Goal: Information Seeking & Learning: Learn about a topic

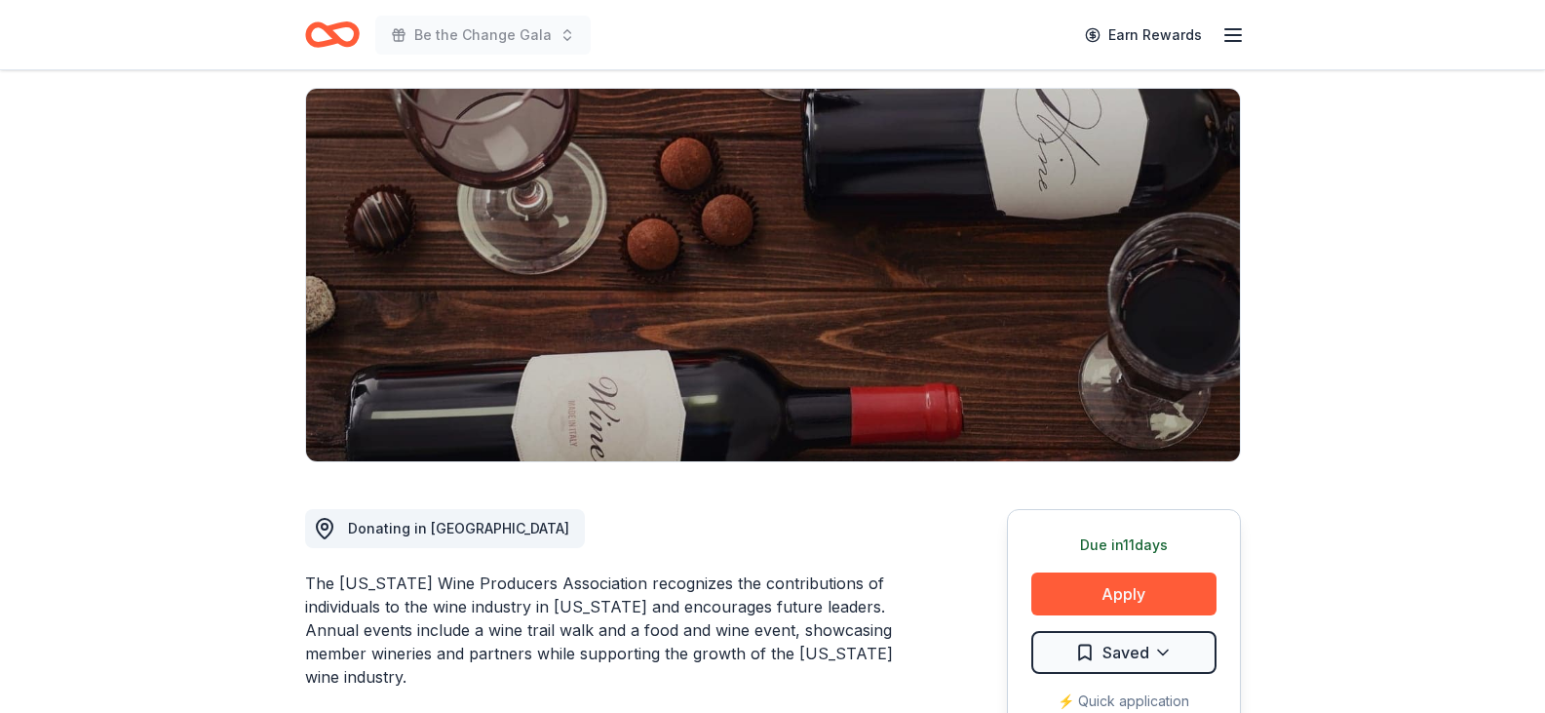
scroll to position [195, 0]
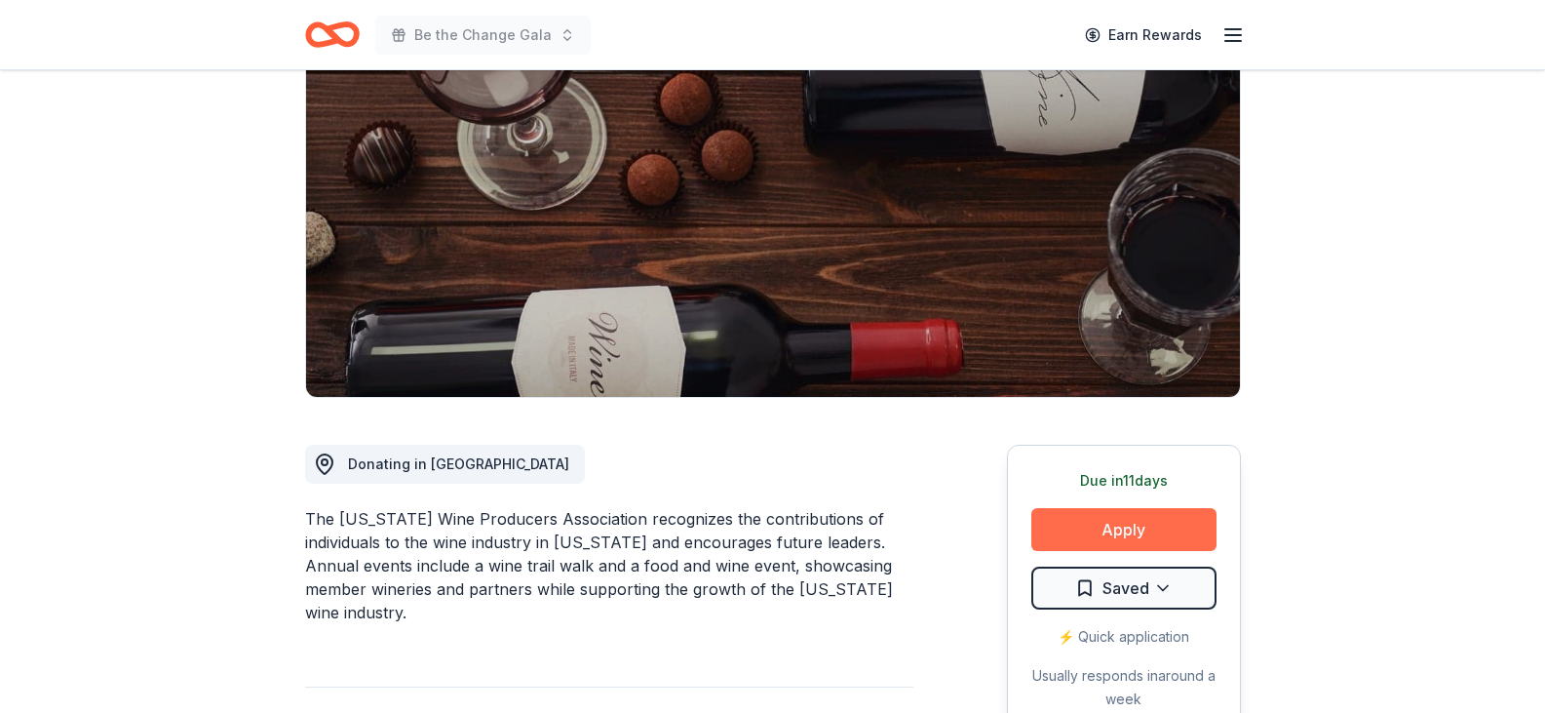
click at [1059, 523] on button "Apply" at bounding box center [1123, 529] width 185 height 43
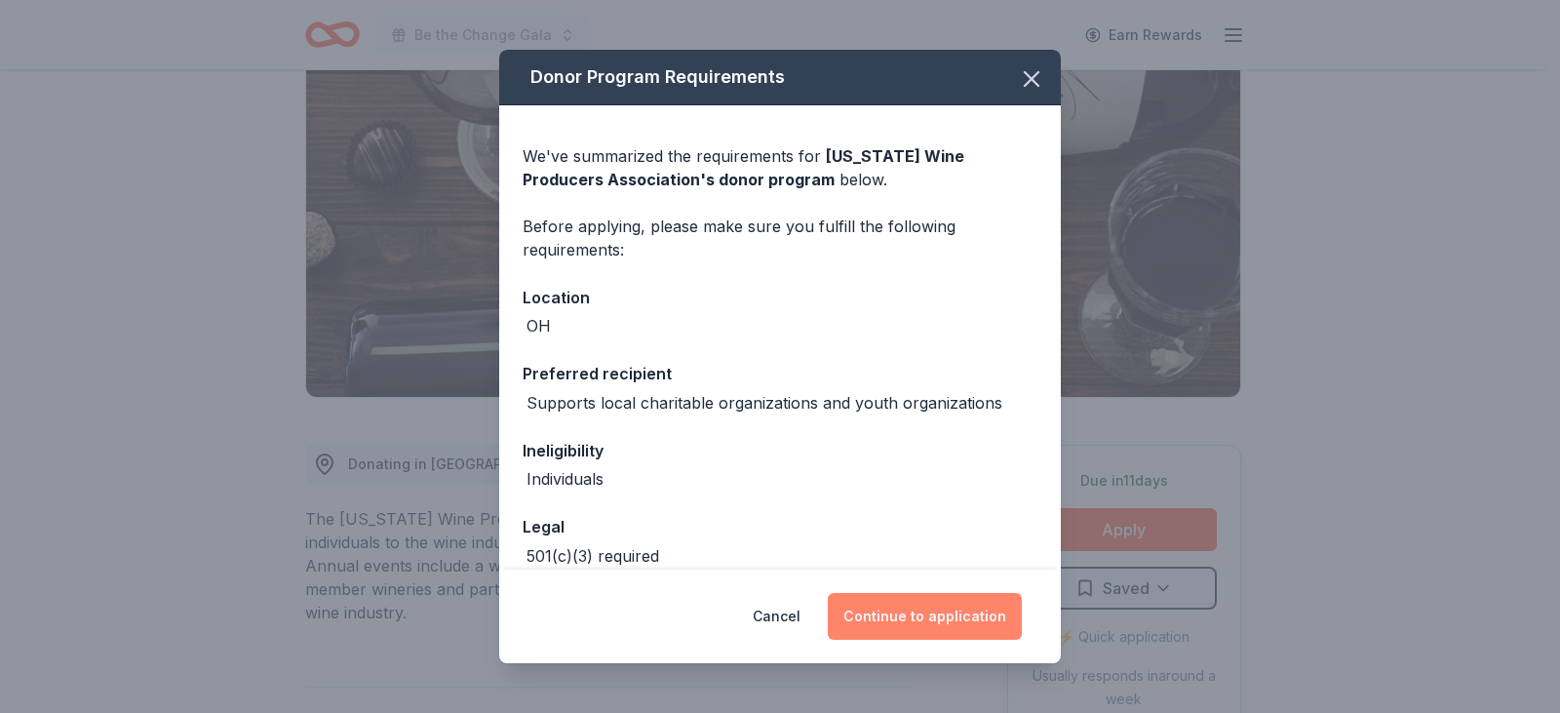
click at [936, 617] on button "Continue to application" at bounding box center [925, 616] width 194 height 47
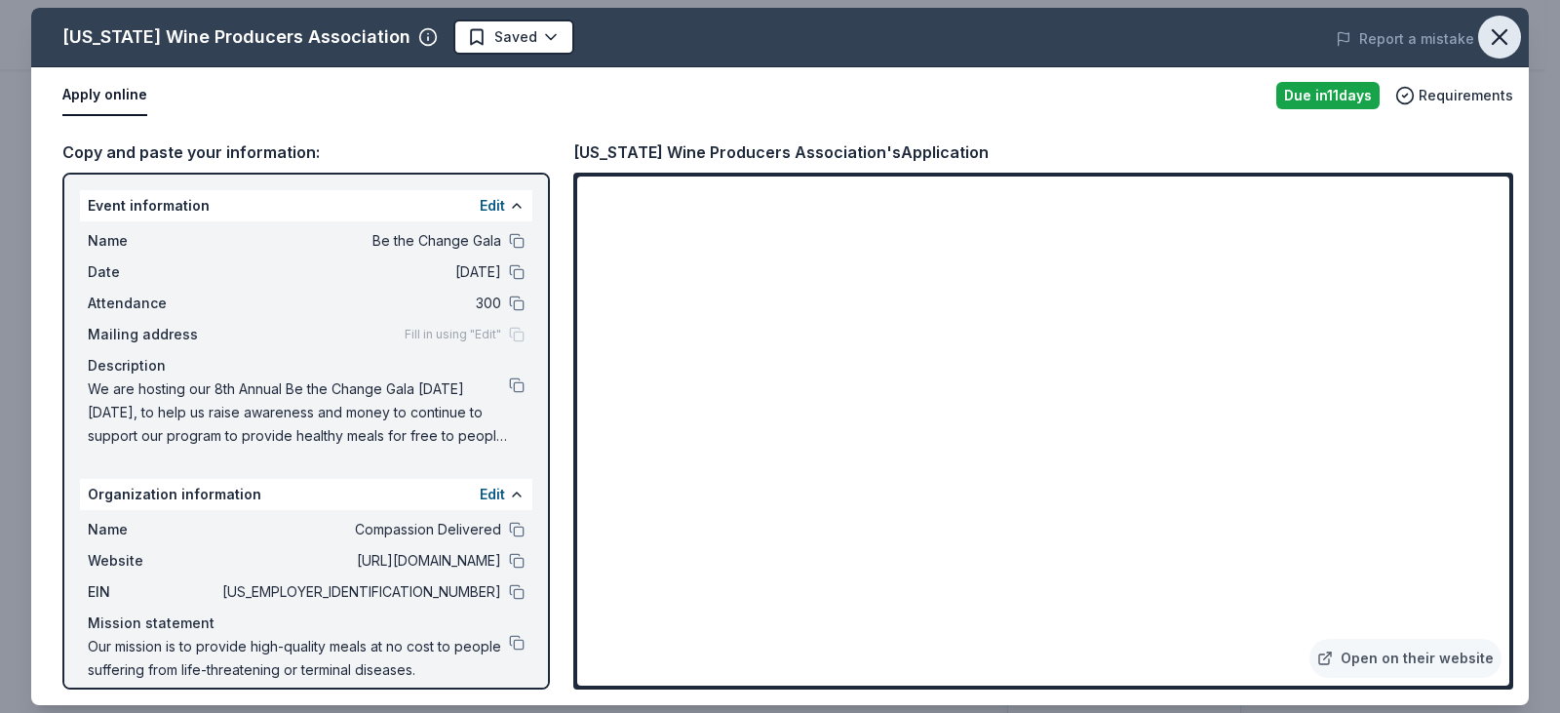
click at [1506, 43] on icon "button" at bounding box center [1499, 37] width 14 height 14
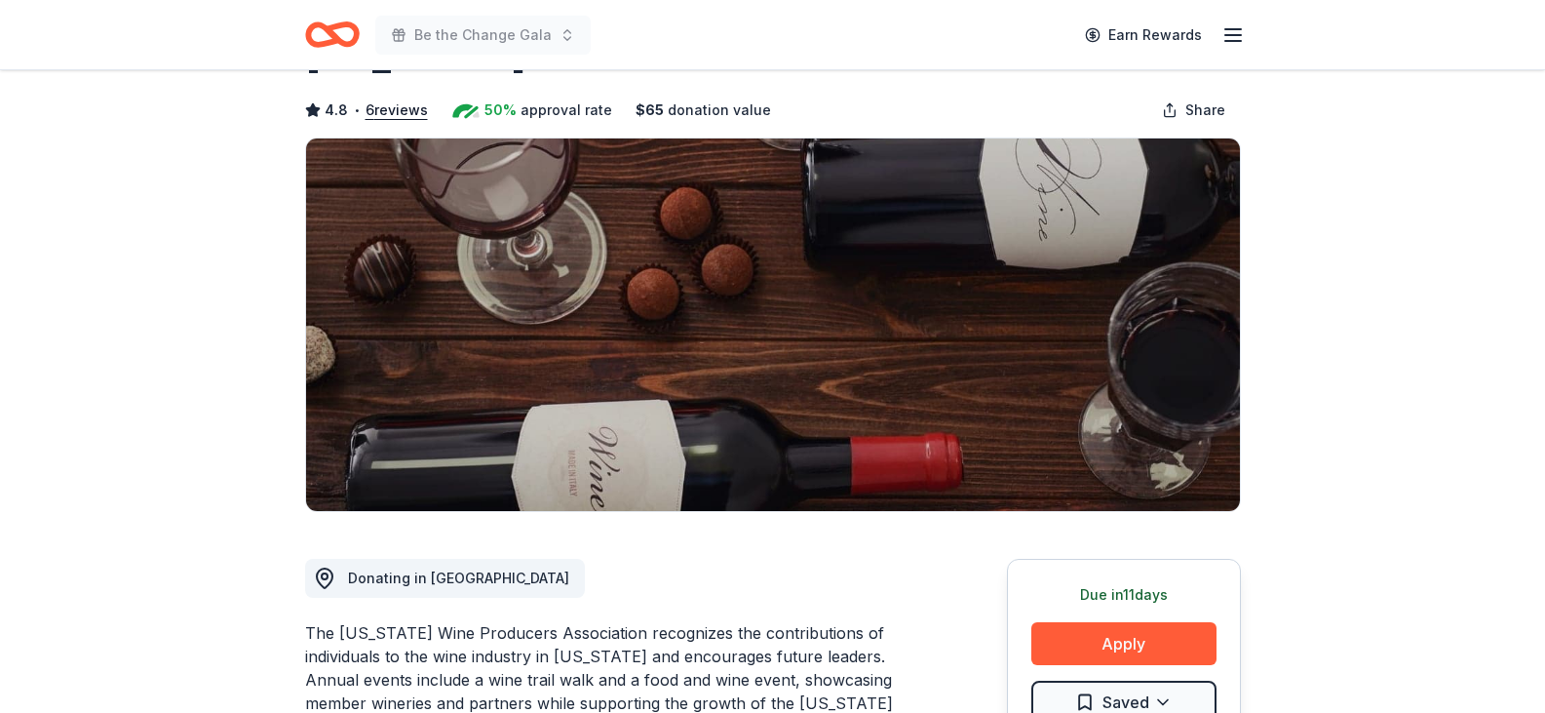
scroll to position [0, 0]
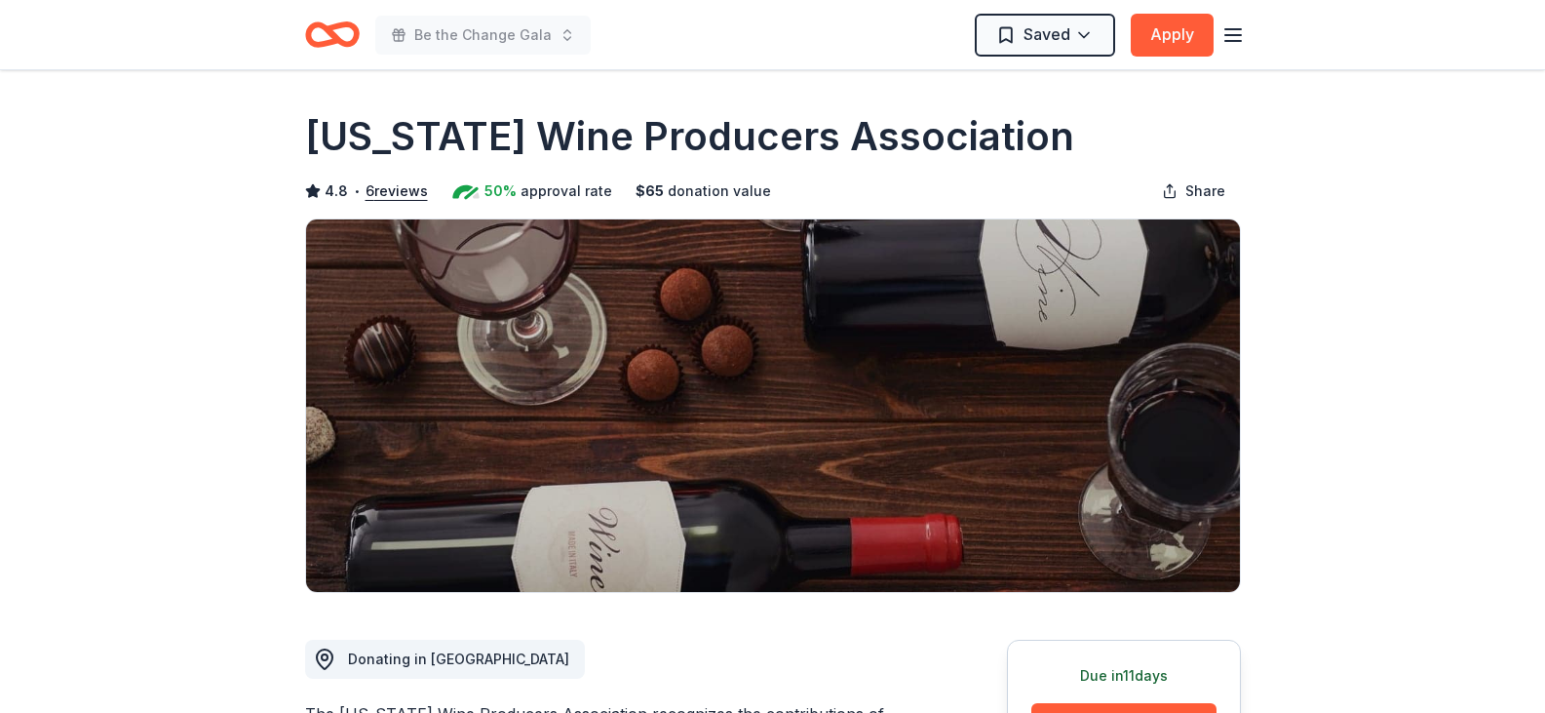
click at [346, 37] on icon "Home" at bounding box center [332, 35] width 55 height 46
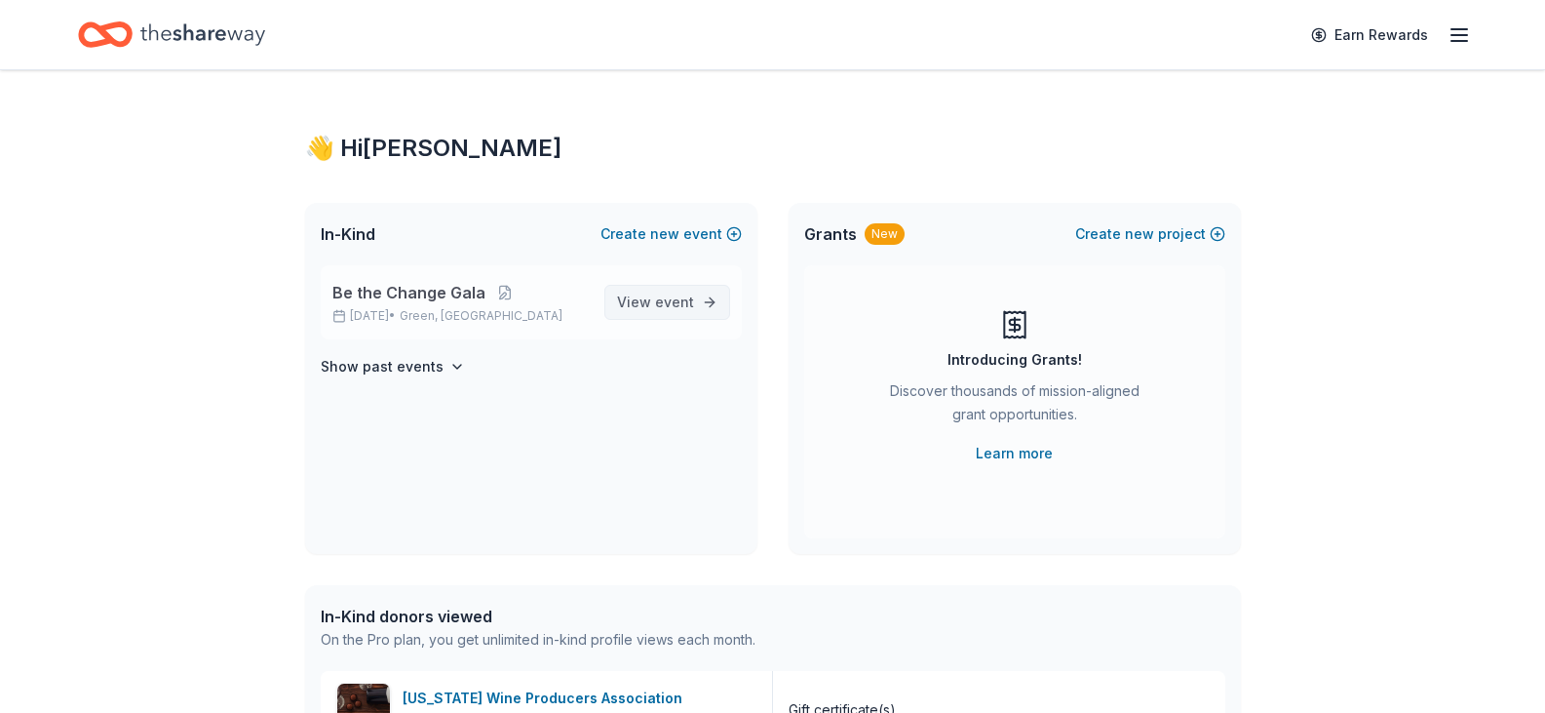
click at [628, 307] on span "View event" at bounding box center [655, 301] width 77 height 23
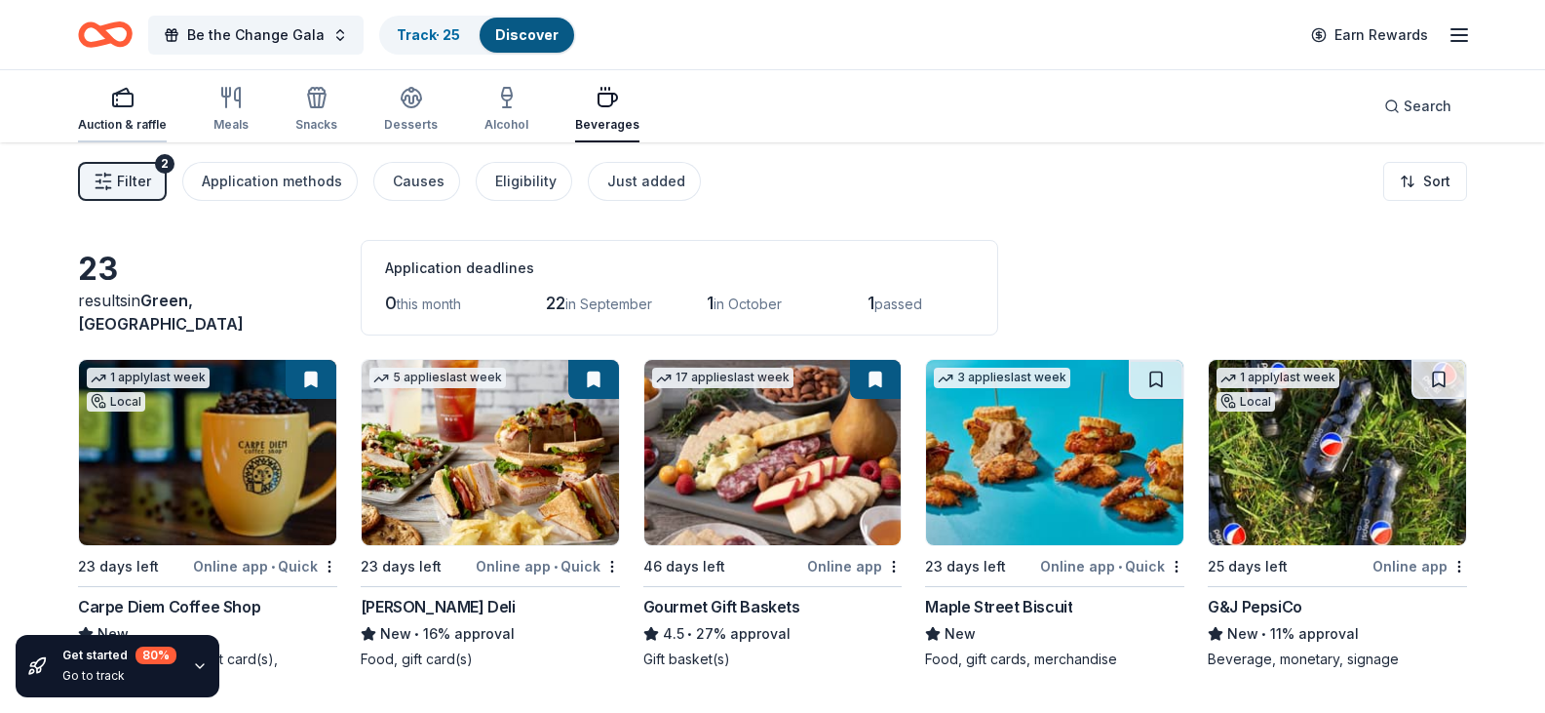
click at [138, 114] on div "Auction & raffle" at bounding box center [122, 109] width 89 height 47
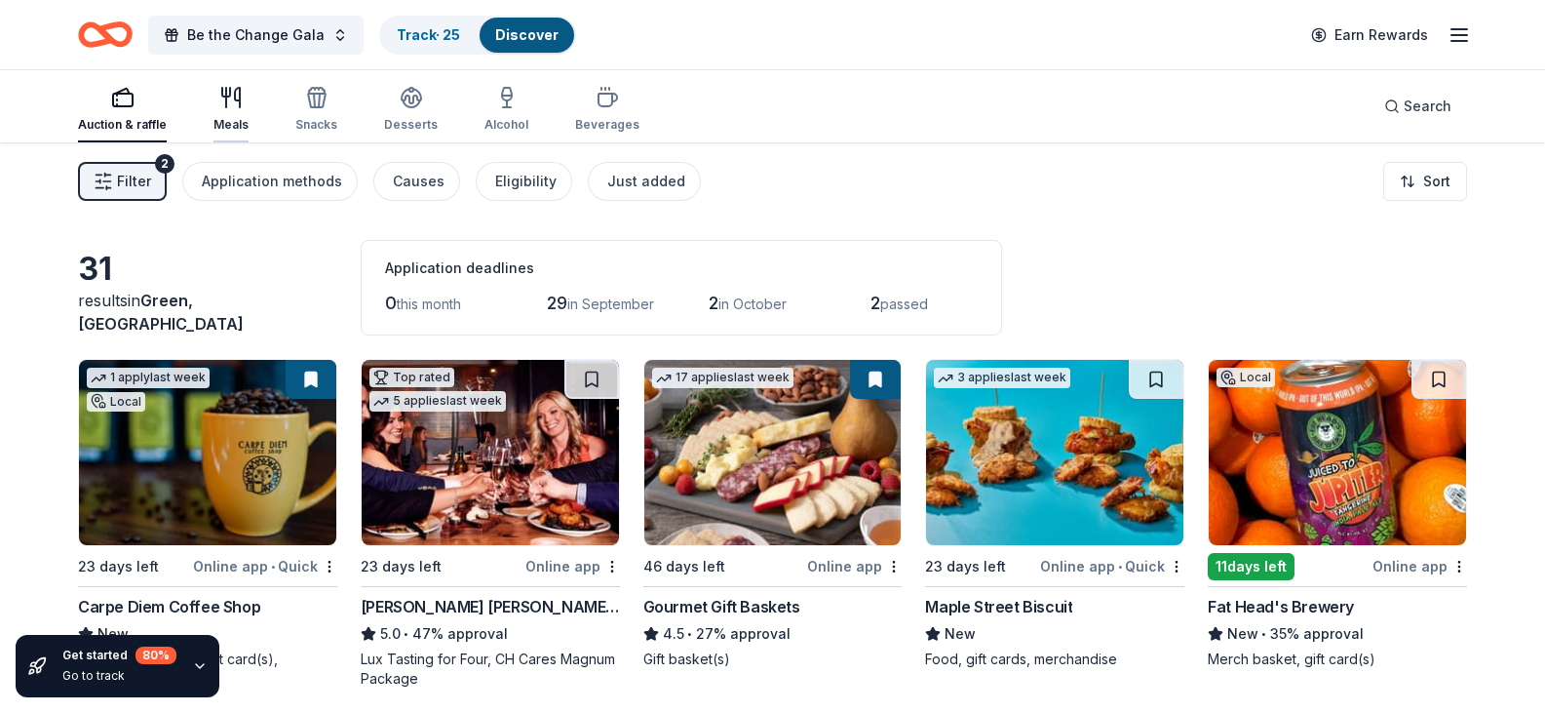
click at [223, 102] on icon "button" at bounding box center [230, 97] width 23 height 23
